Goal: Navigation & Orientation: Find specific page/section

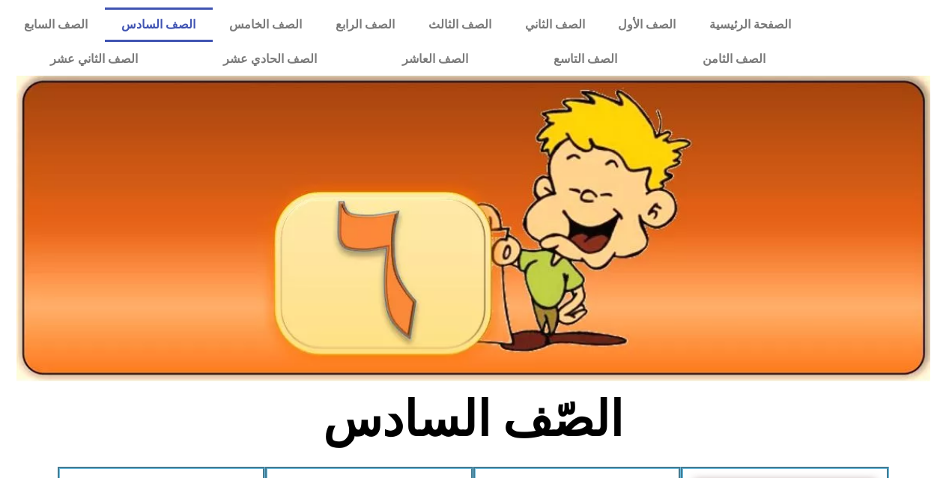
scroll to position [418, 0]
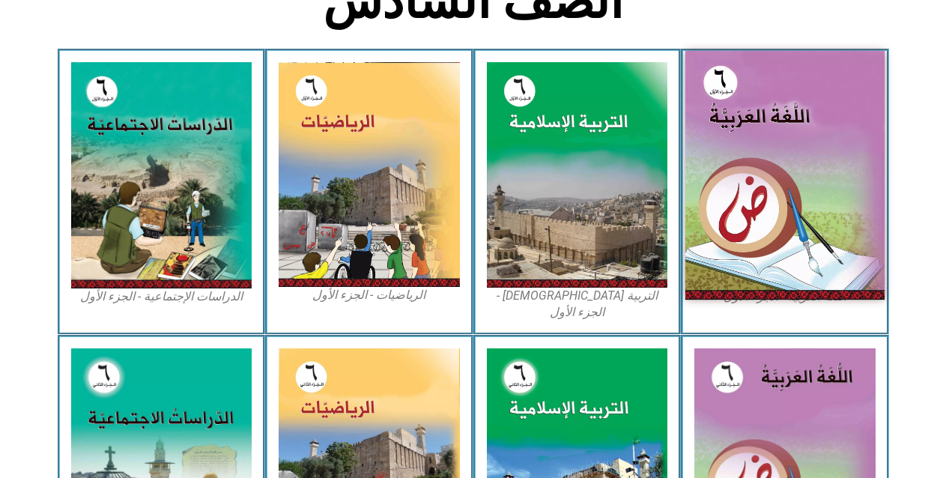
click at [813, 231] on img at bounding box center [784, 175] width 199 height 249
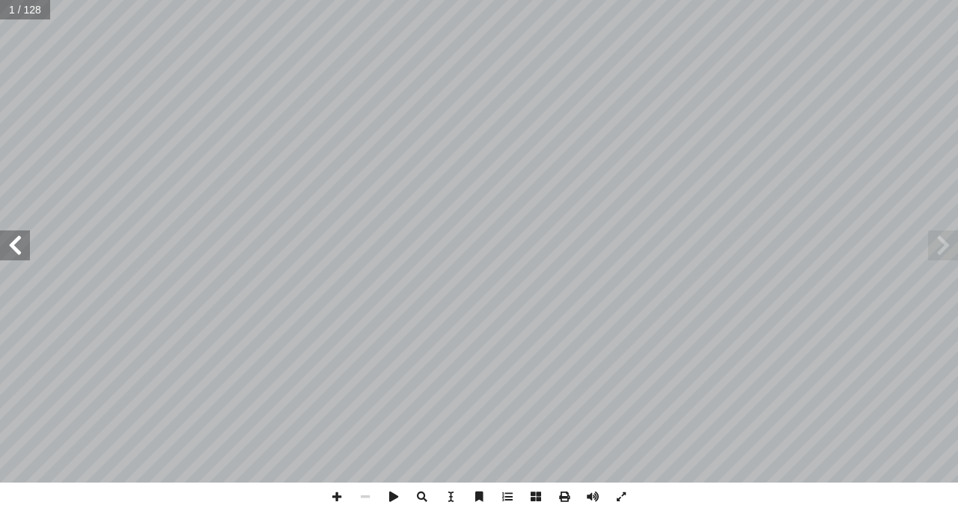
click at [13, 240] on span at bounding box center [15, 246] width 30 height 30
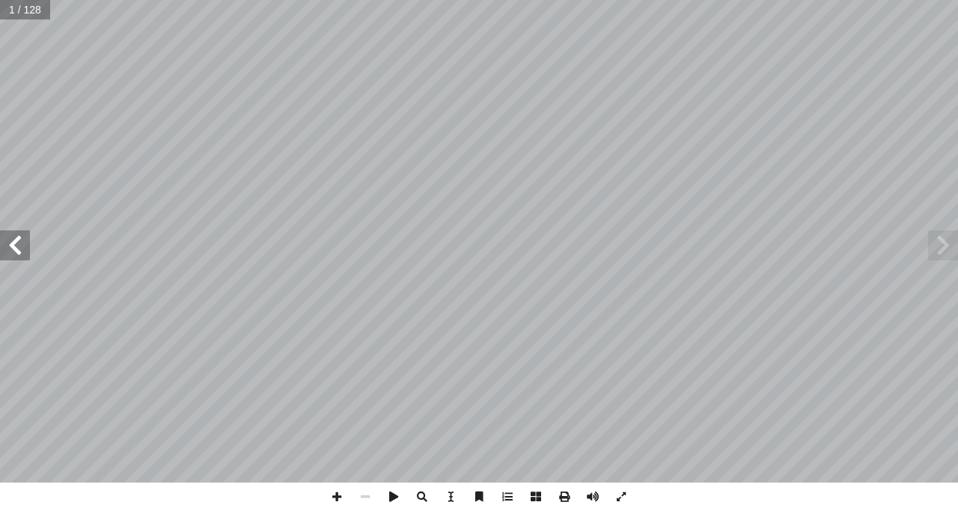
click at [13, 240] on span at bounding box center [15, 246] width 30 height 30
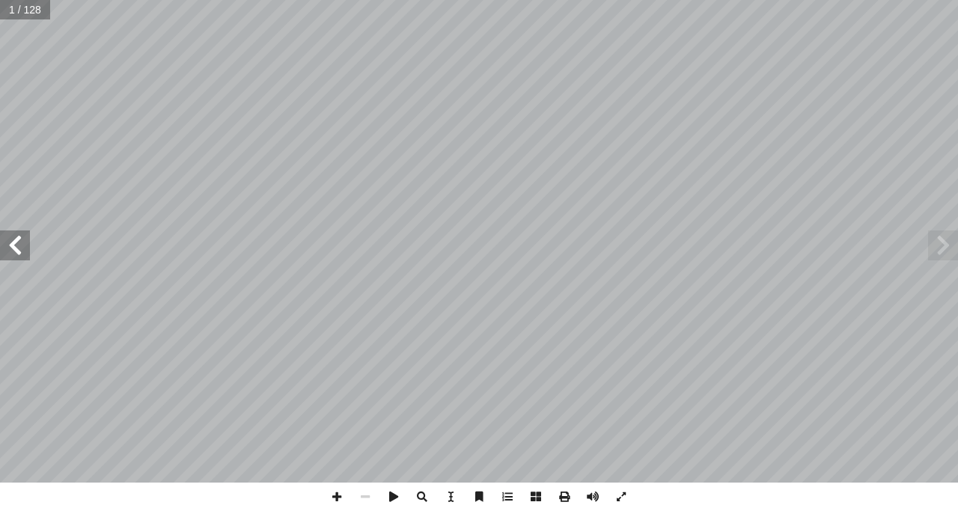
click at [13, 240] on span at bounding box center [15, 246] width 30 height 30
click at [2, 239] on span at bounding box center [15, 246] width 30 height 30
click at [20, 252] on span at bounding box center [15, 246] width 30 height 30
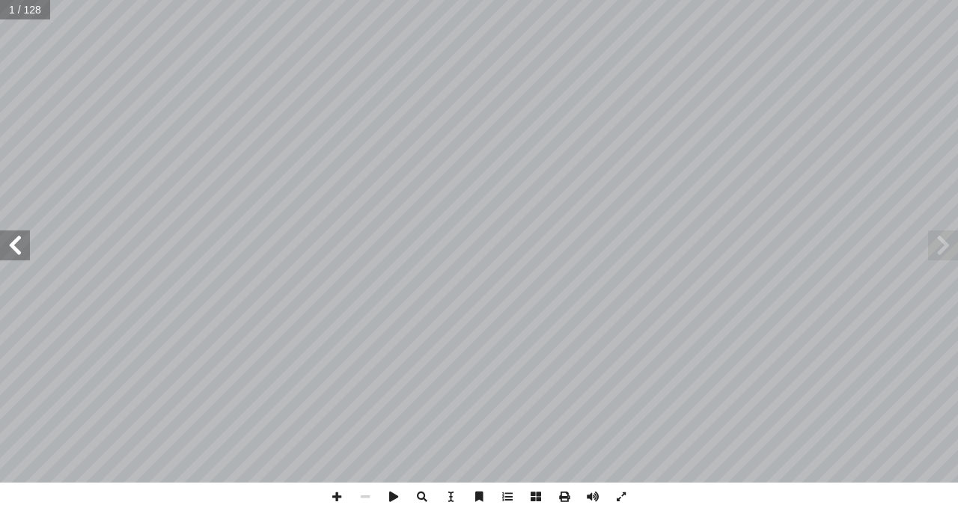
click at [20, 251] on span at bounding box center [15, 246] width 30 height 30
click at [16, 248] on span at bounding box center [15, 246] width 30 height 30
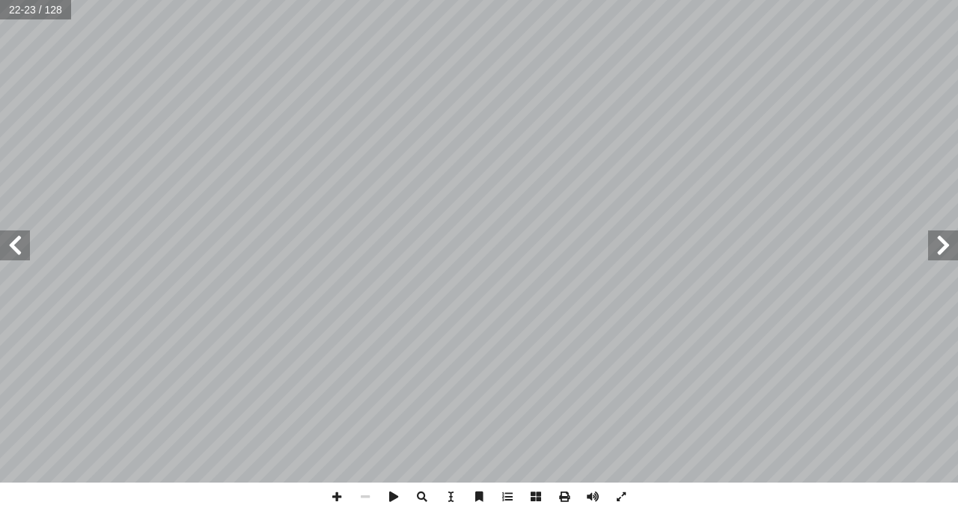
click at [20, 247] on span at bounding box center [15, 246] width 30 height 30
click at [17, 247] on span at bounding box center [15, 246] width 30 height 30
click at [16, 248] on span at bounding box center [15, 246] width 30 height 30
click at [16, 249] on span at bounding box center [15, 246] width 30 height 30
click at [13, 248] on span at bounding box center [15, 246] width 30 height 30
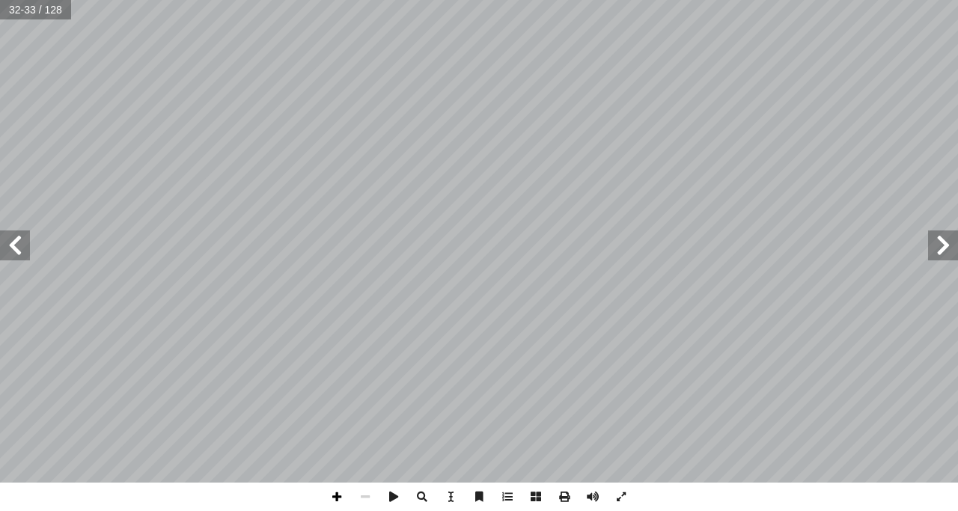
click at [335, 502] on span at bounding box center [337, 497] width 28 height 28
click at [142, 136] on html "الصفحة الرئيسية الصف الأول الصف الثاني الصف الثالث الصف الرابع الصف الخامس الصف…" at bounding box center [479, 68] width 958 height 136
